Goal: Task Accomplishment & Management: Manage account settings

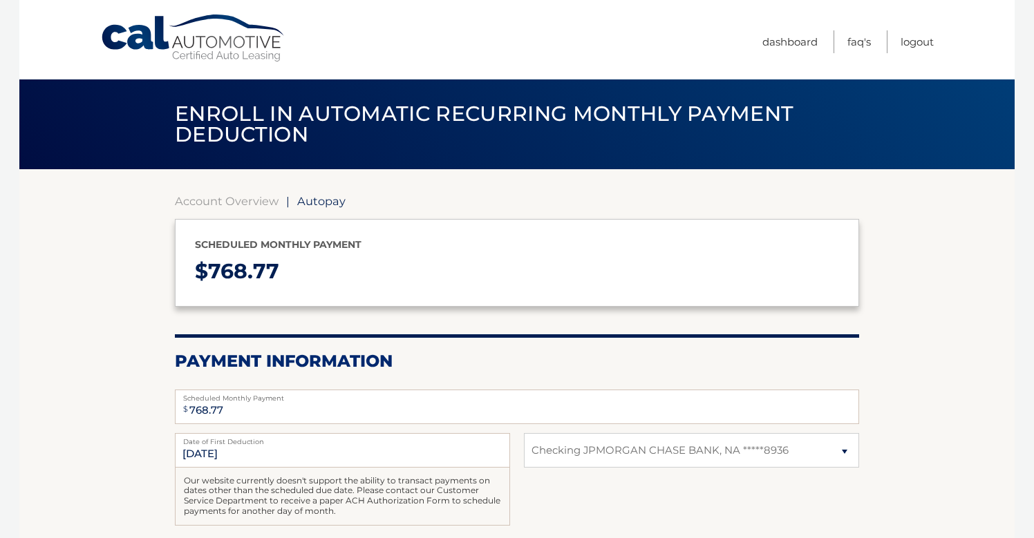
select select "ZjhhYWJiNzQtZDczYy00YTVjLWExNzctYjRmZjcwYTlmOWQz"
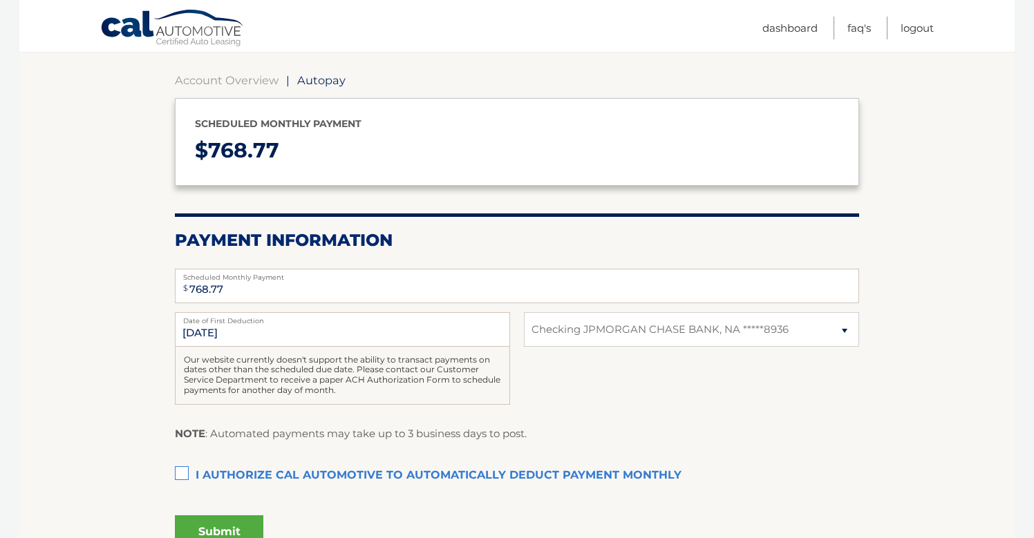
scroll to position [106, 0]
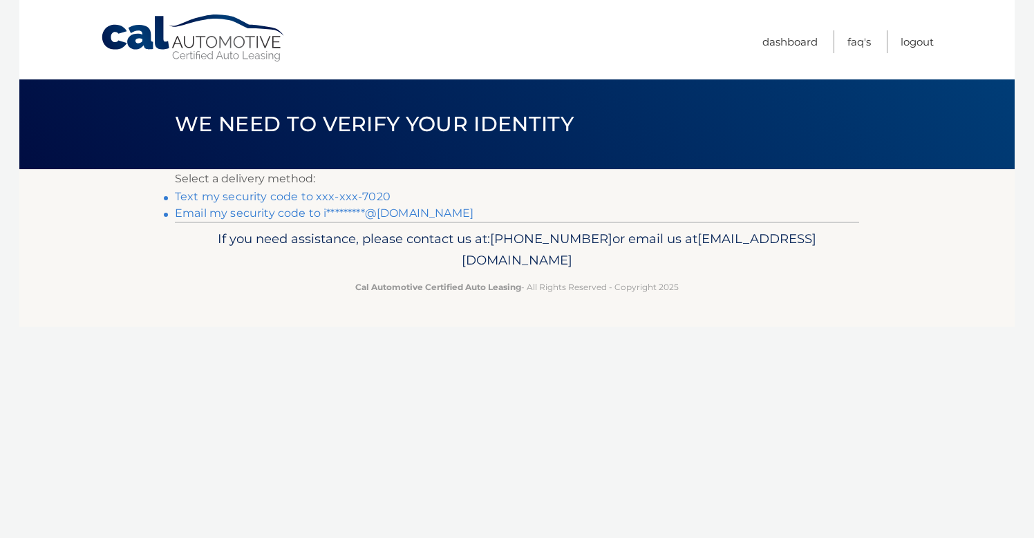
click at [339, 196] on link "Text my security code to xxx-xxx-7020" at bounding box center [283, 196] width 216 height 13
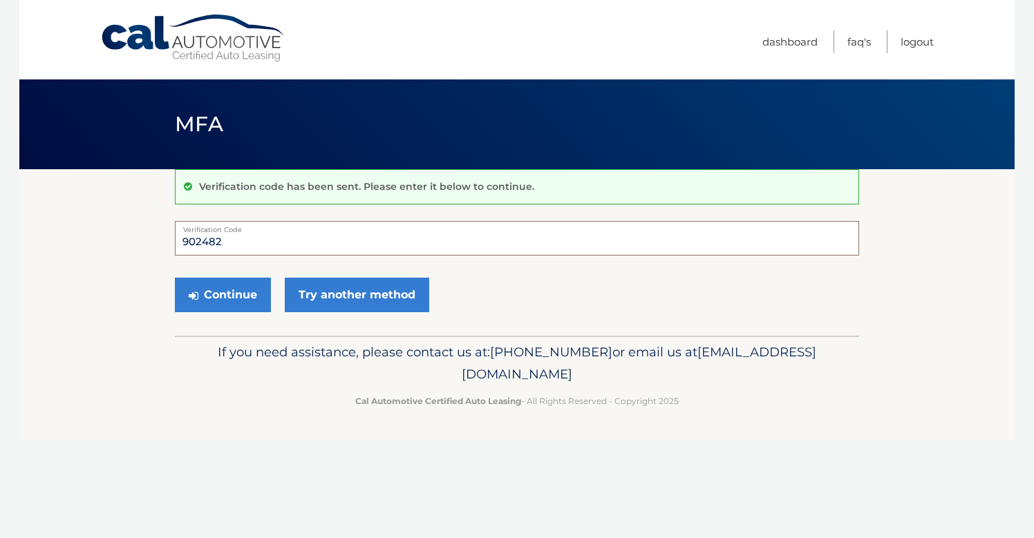
type input "902482"
click at [223, 294] on button "Continue" at bounding box center [223, 295] width 96 height 35
click at [241, 292] on button "Continue" at bounding box center [223, 295] width 96 height 35
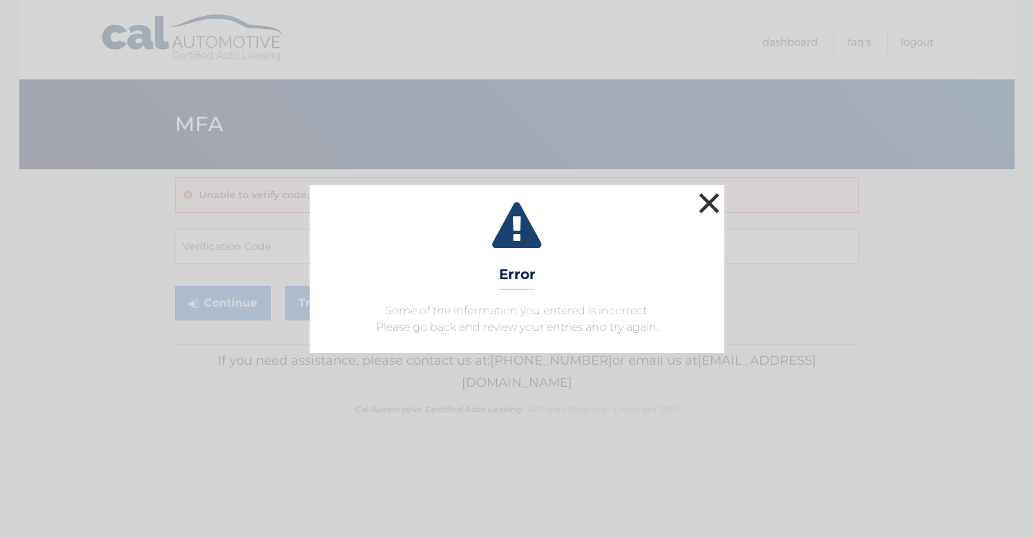
click at [708, 205] on button "×" at bounding box center [709, 203] width 28 height 28
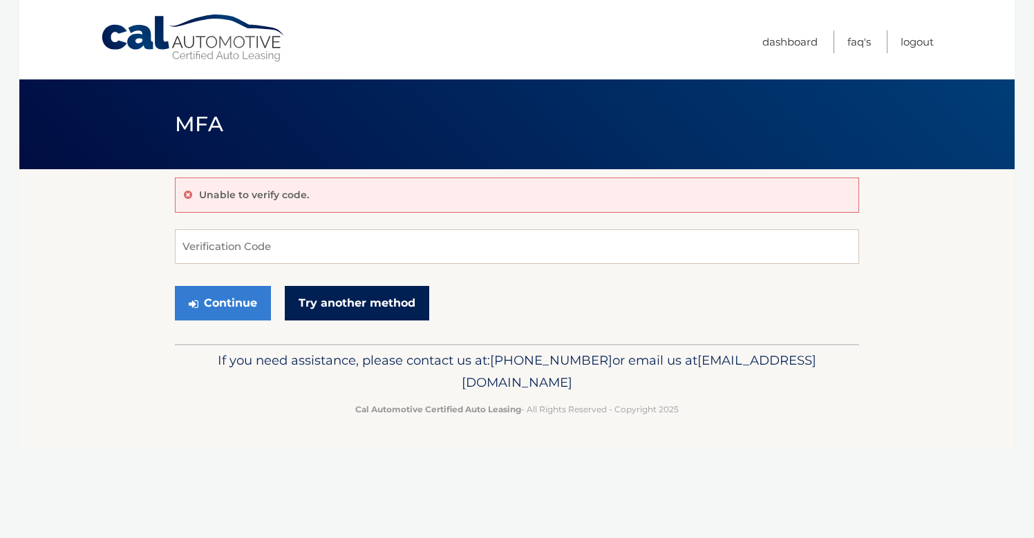
click at [344, 303] on link "Try another method" at bounding box center [357, 303] width 144 height 35
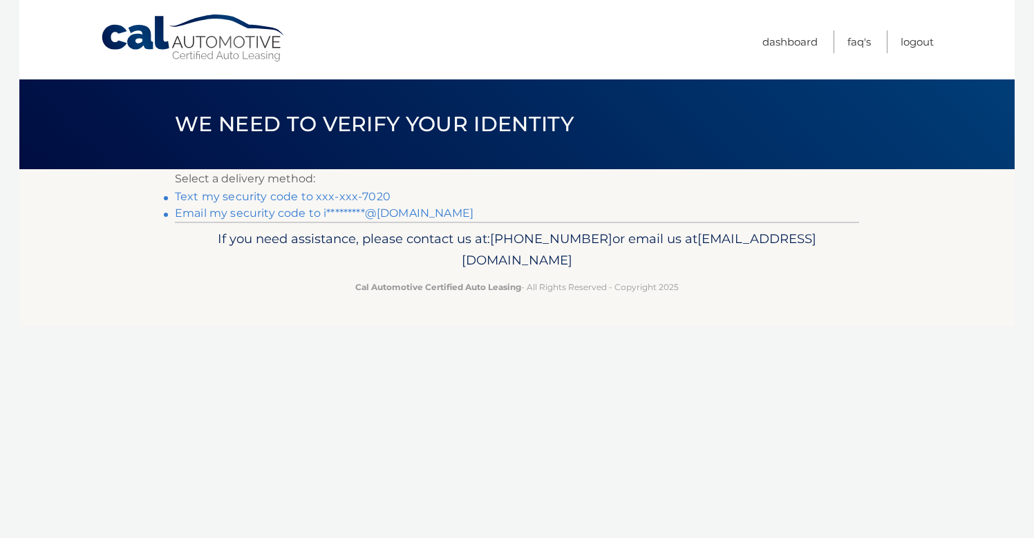
click at [346, 198] on link "Text my security code to xxx-xxx-7020" at bounding box center [283, 196] width 216 height 13
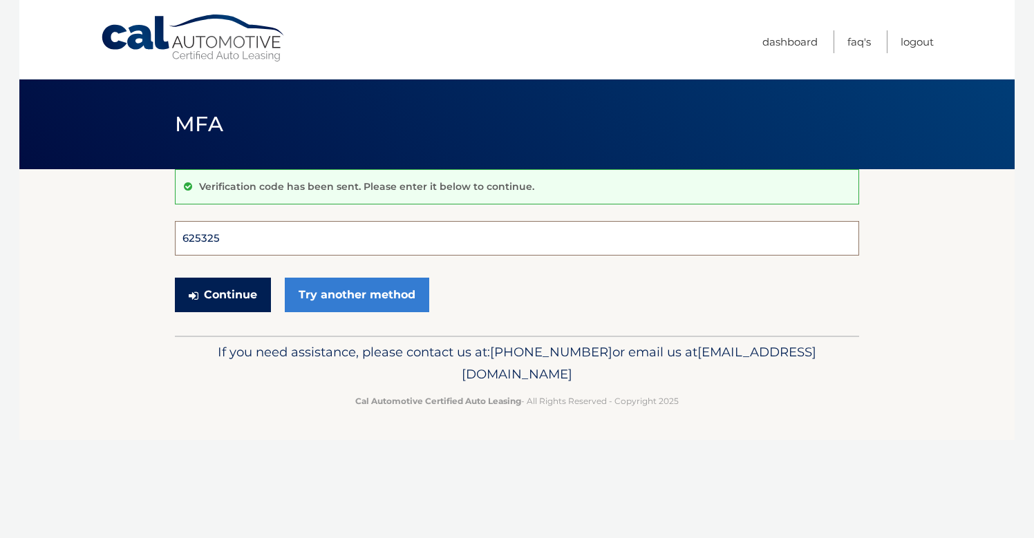
type input "625325"
click at [223, 294] on button "Continue" at bounding box center [223, 295] width 96 height 35
click at [250, 237] on input "625325" at bounding box center [517, 238] width 684 height 35
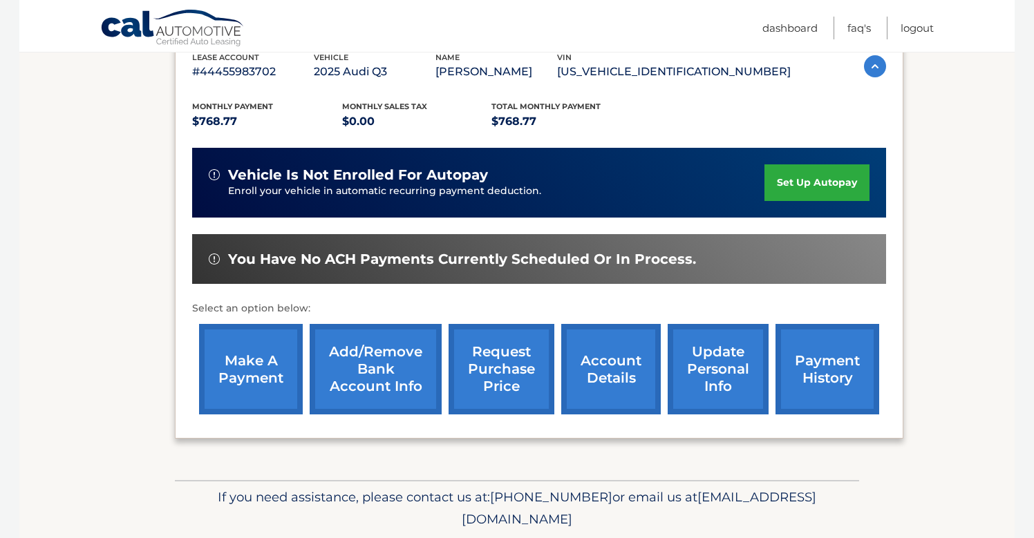
scroll to position [255, 0]
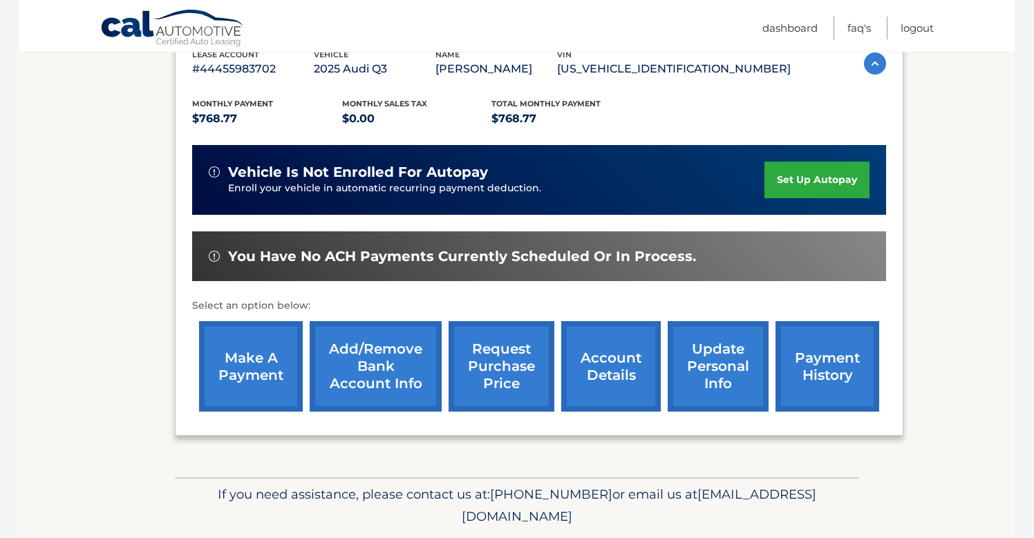
click at [819, 178] on link "set up autopay" at bounding box center [816, 180] width 105 height 37
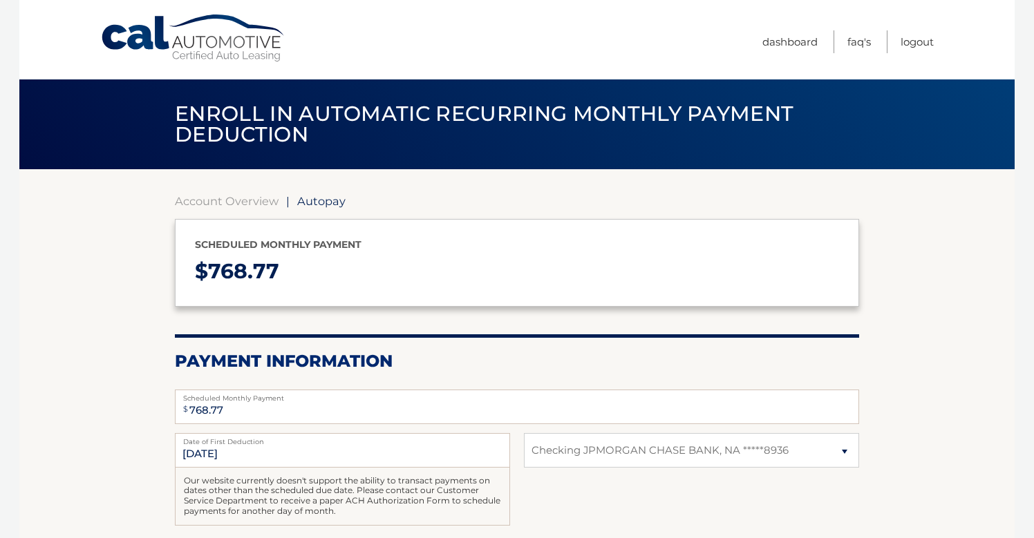
select select "ZjhhYWJiNzQtZDczYy00YTVjLWExNzctYjRmZjcwYTlmOWQz"
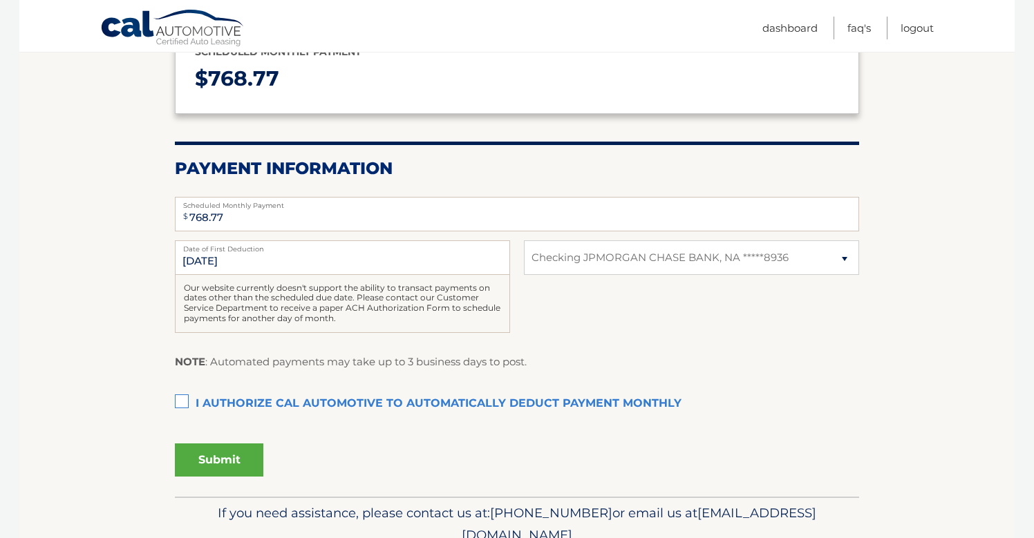
scroll to position [205, 0]
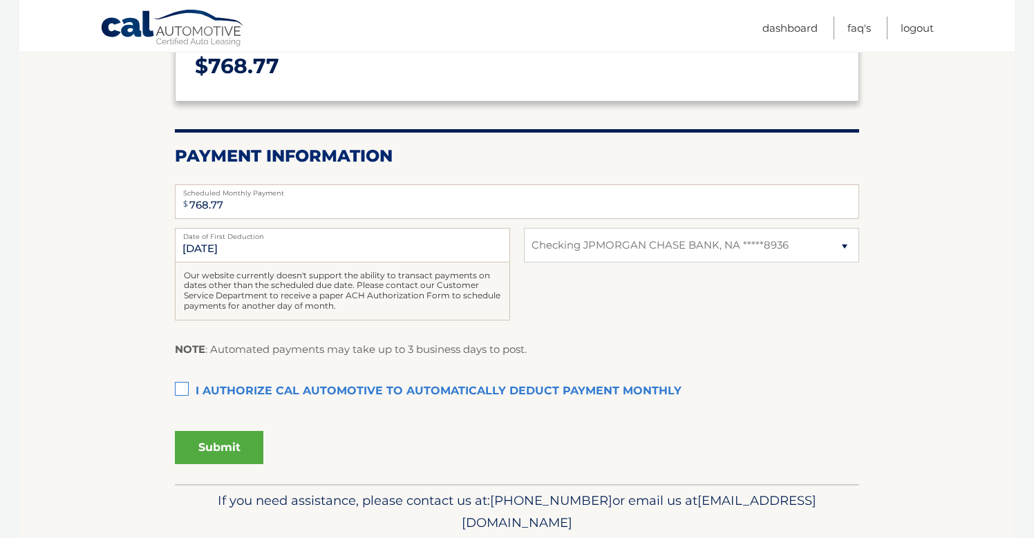
click at [182, 382] on label "I authorize cal automotive to automatically deduct payment monthly This checkbo…" at bounding box center [517, 392] width 684 height 28
click at [0, 0] on input "I authorize cal automotive to automatically deduct payment monthly This checkbo…" at bounding box center [0, 0] width 0 height 0
click at [227, 452] on button "Submit" at bounding box center [219, 447] width 88 height 33
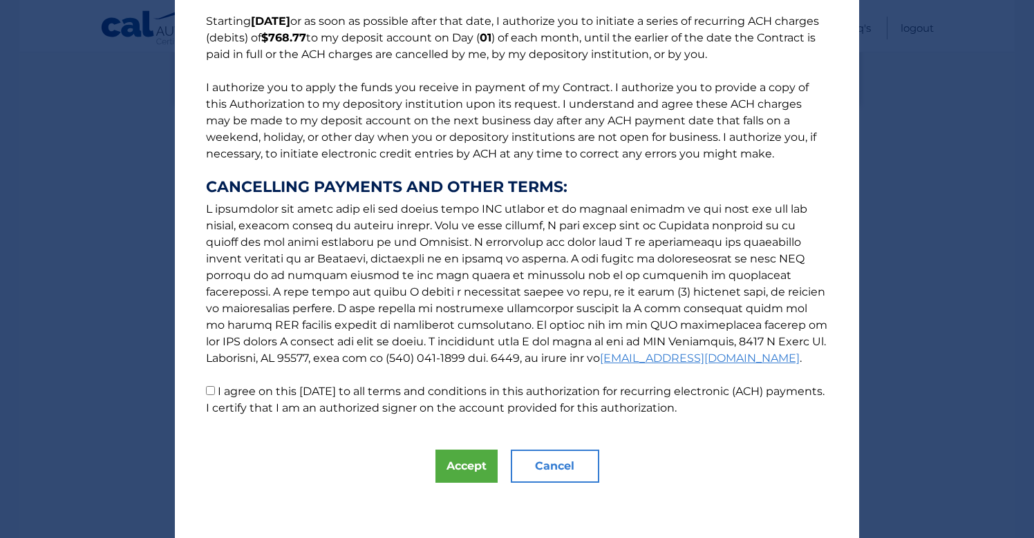
scroll to position [115, 0]
click at [447, 458] on button "Accept" at bounding box center [466, 466] width 62 height 33
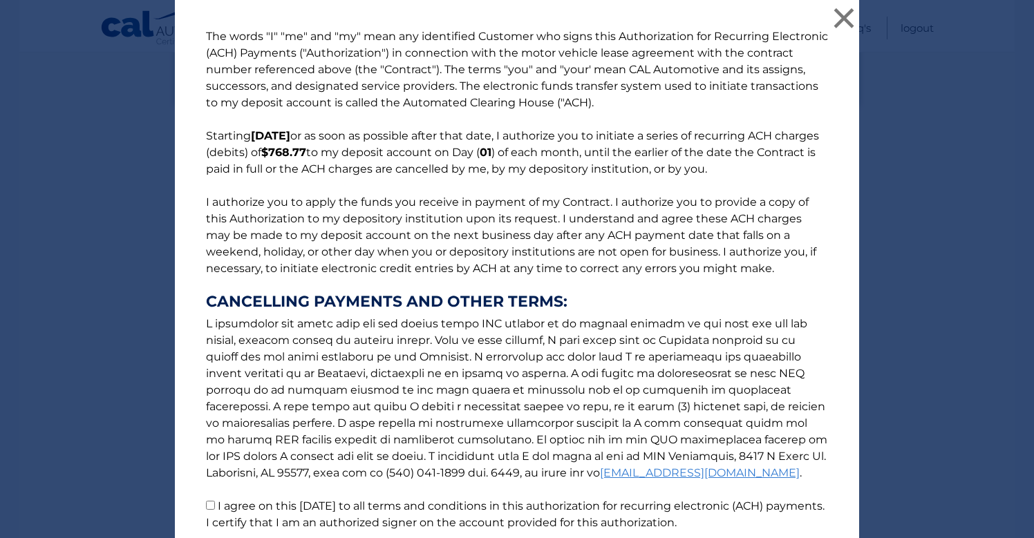
scroll to position [147, 0]
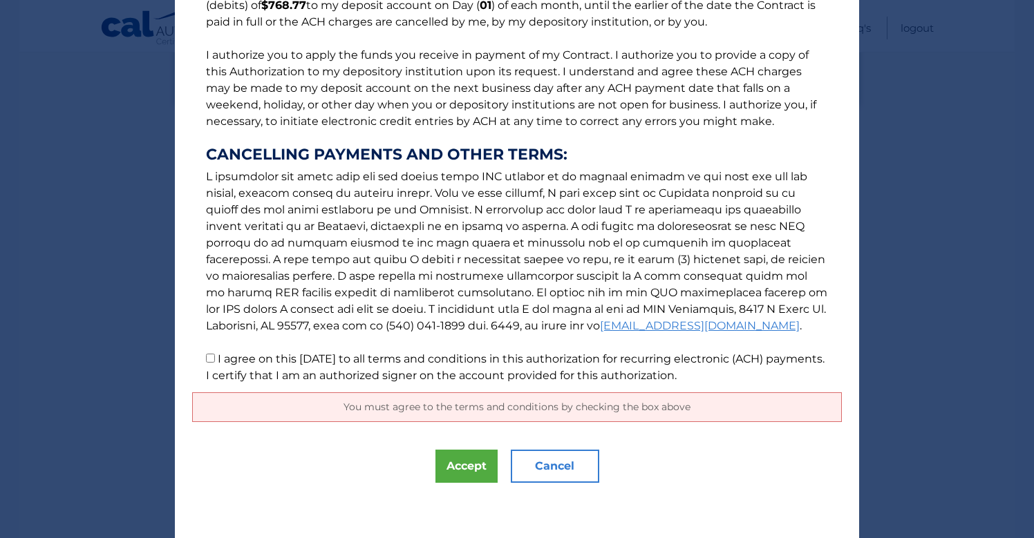
click at [209, 359] on input "I agree on this 09/12/2025 to all terms and conditions in this authorization fo…" at bounding box center [210, 358] width 9 height 9
checkbox input "true"
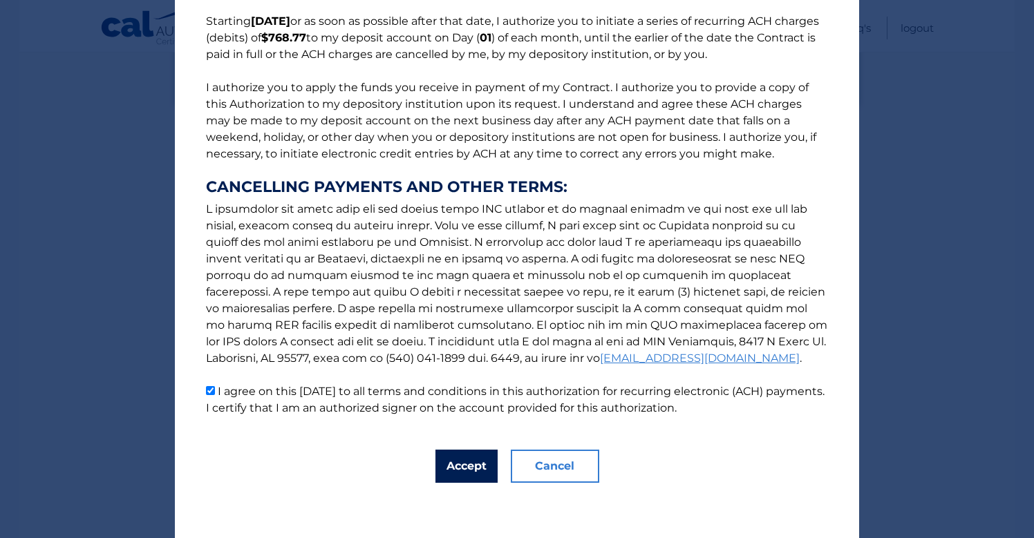
click at [475, 450] on button "Accept" at bounding box center [466, 466] width 62 height 33
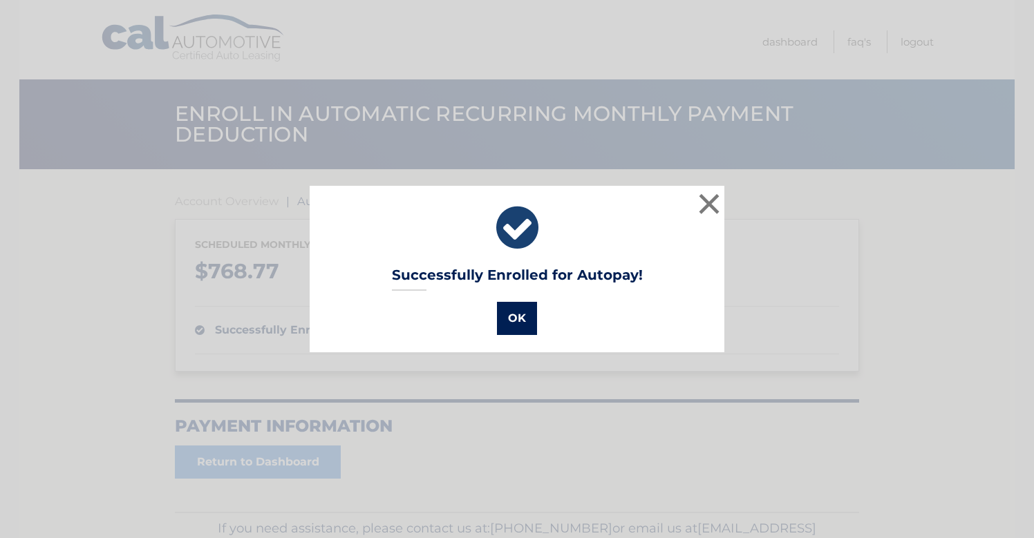
click at [518, 311] on button "OK" at bounding box center [517, 318] width 40 height 33
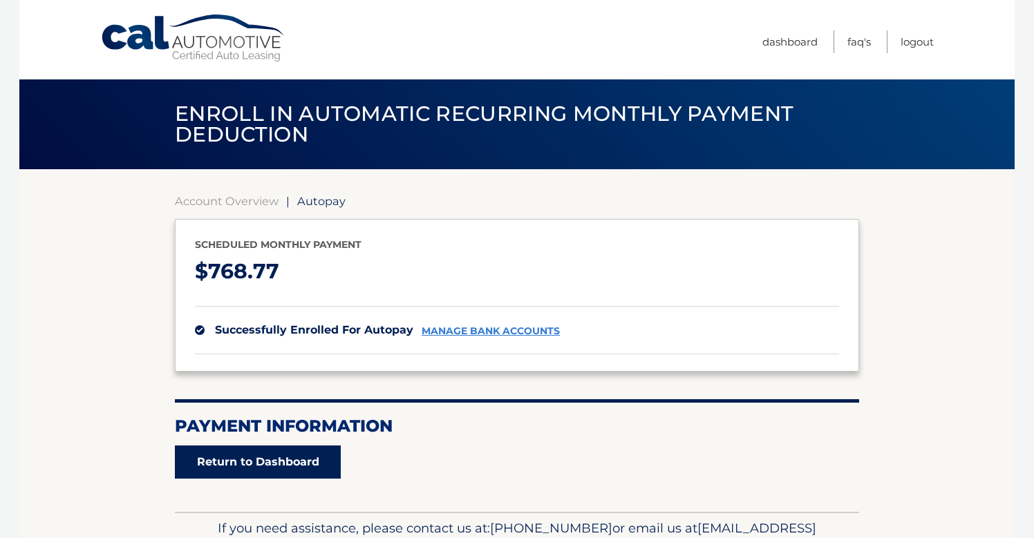
click at [291, 462] on link "Return to Dashboard" at bounding box center [258, 462] width 166 height 33
